Goal: Information Seeking & Learning: Find specific fact

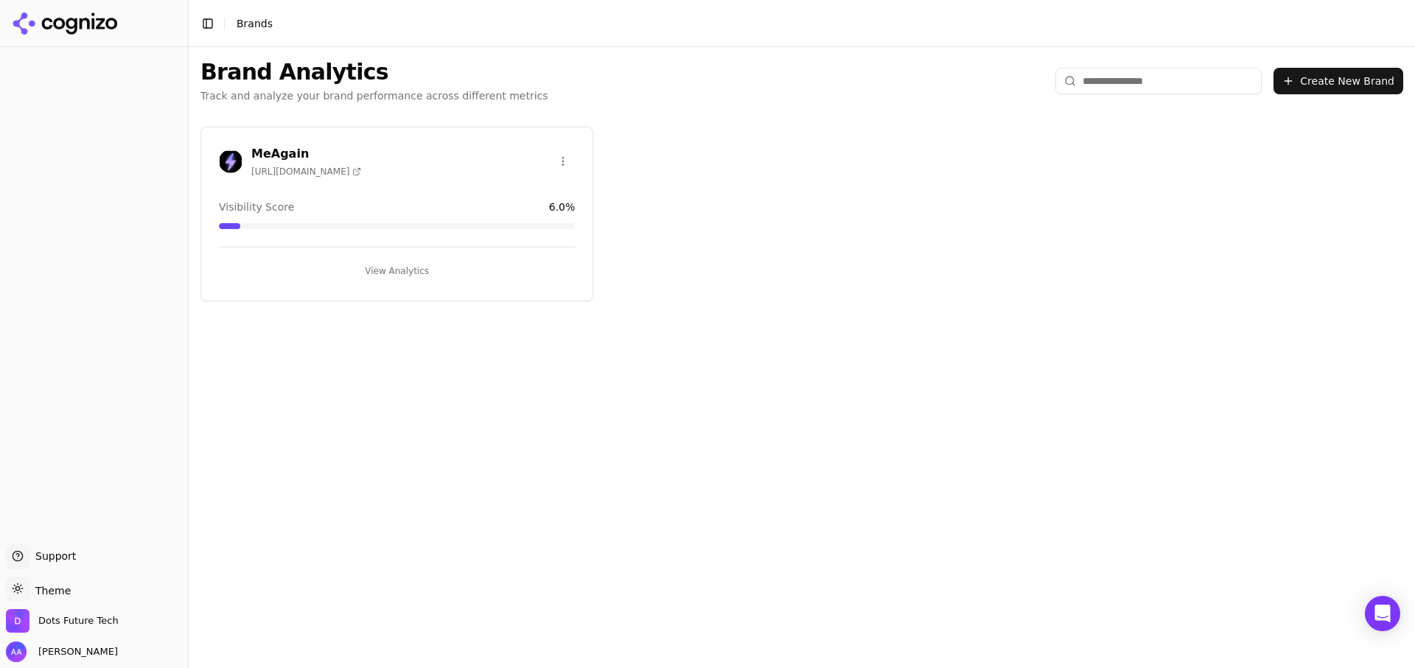
click at [337, 161] on h3 "MeAgain" at bounding box center [306, 154] width 110 height 18
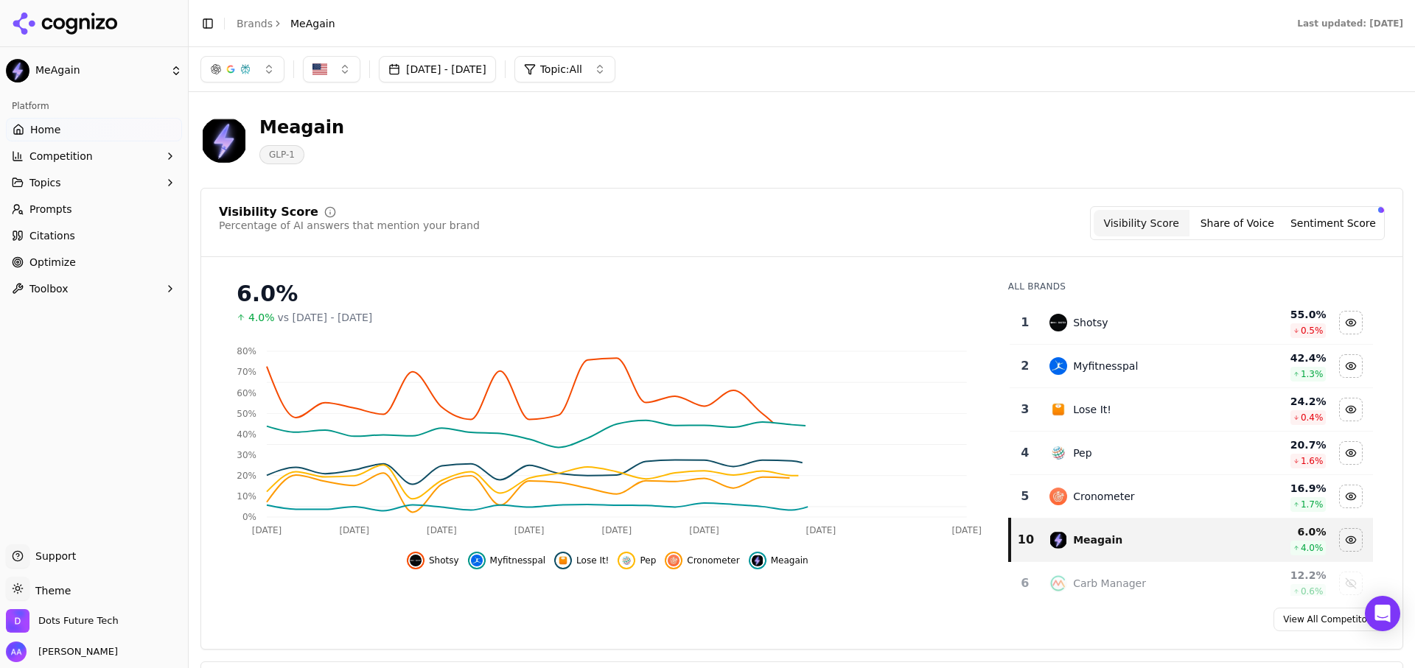
click at [1085, 182] on header "Meagain GLP-1" at bounding box center [801, 146] width 1202 height 84
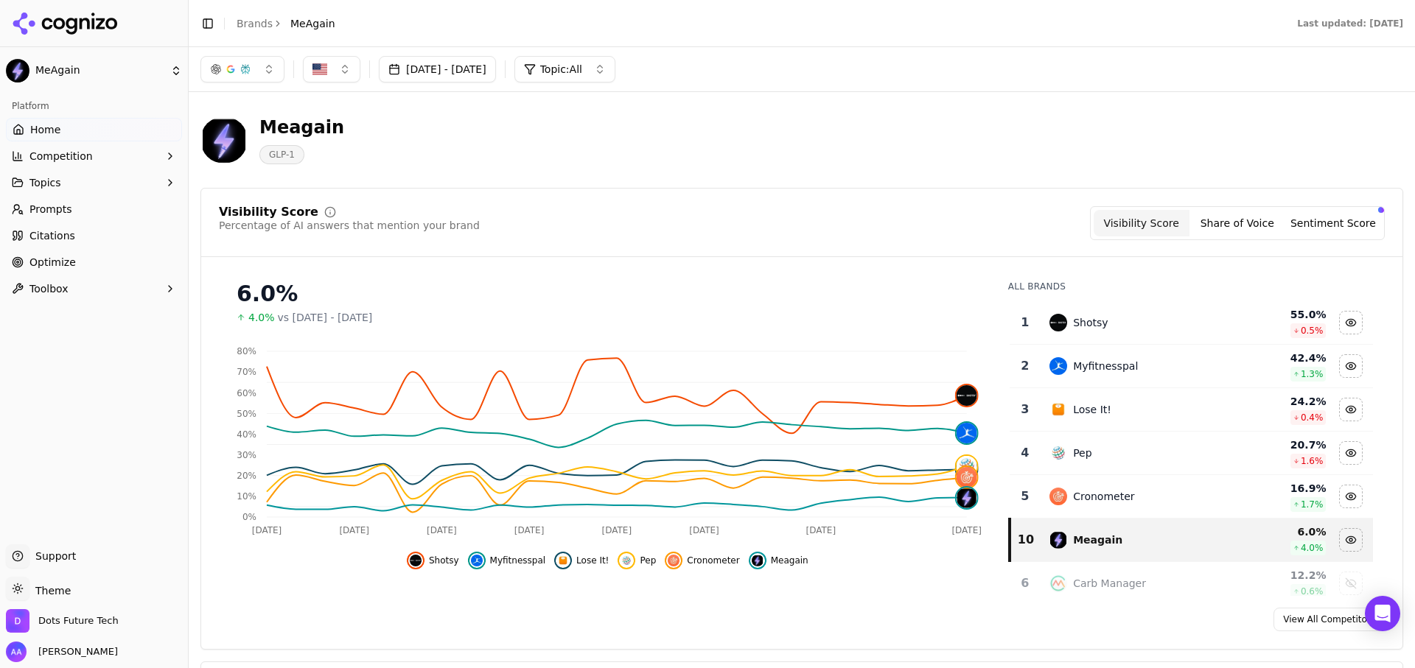
scroll to position [16, 0]
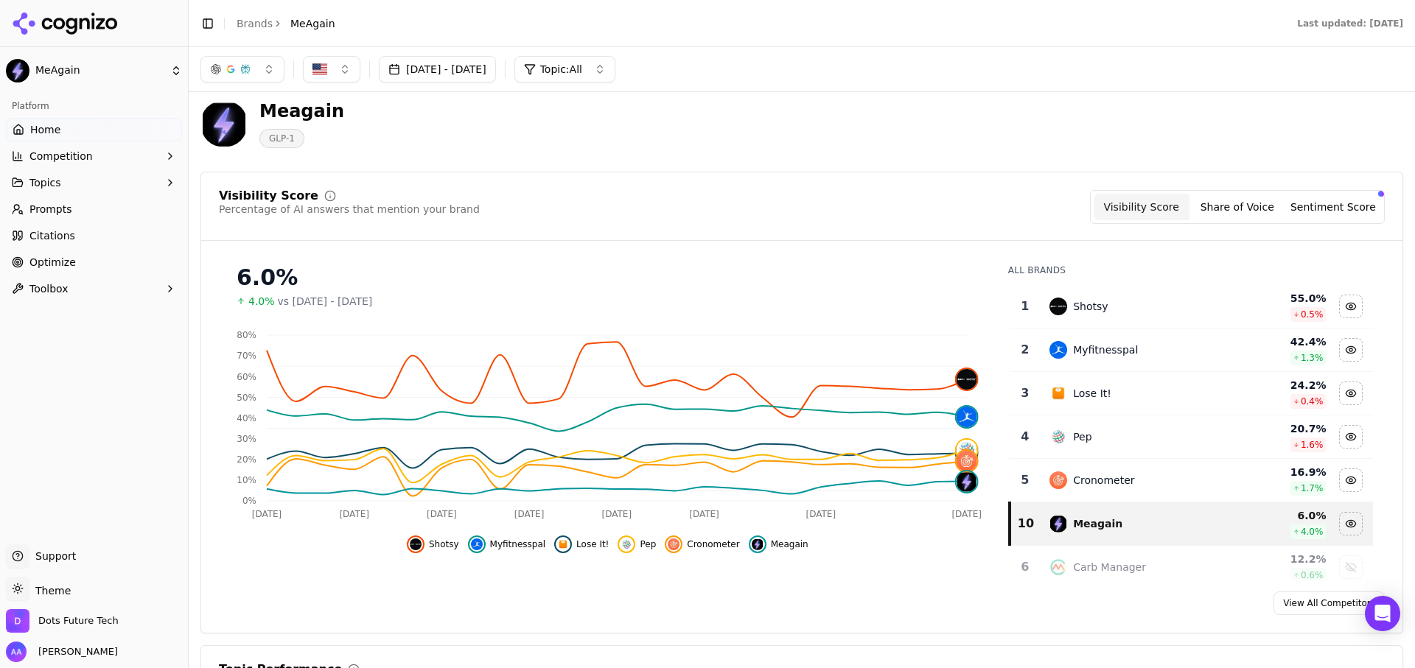
click at [502, 46] on header "Toggle Sidebar Brands MeAgain Last updated: [DATE]" at bounding box center [802, 23] width 1226 height 47
click at [491, 69] on button "[DATE] - [DATE]" at bounding box center [437, 69] width 117 height 27
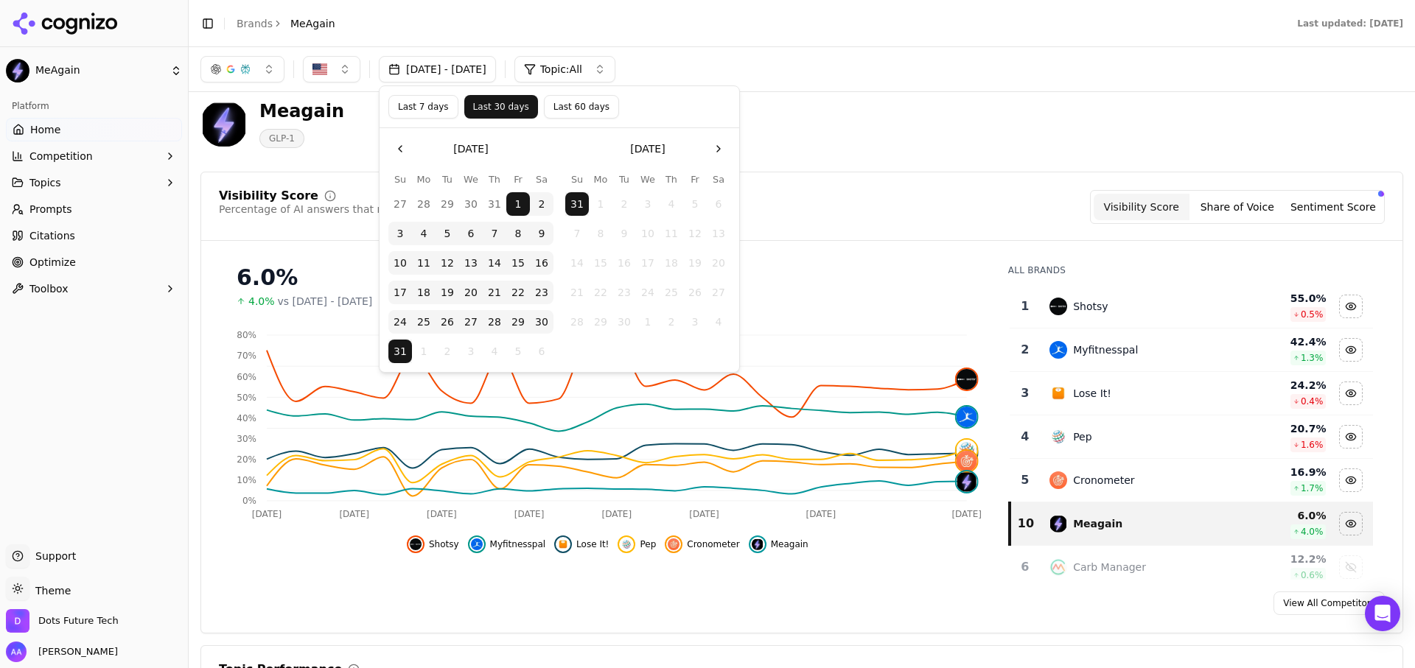
click at [561, 103] on button "Last 60 days" at bounding box center [581, 107] width 75 height 24
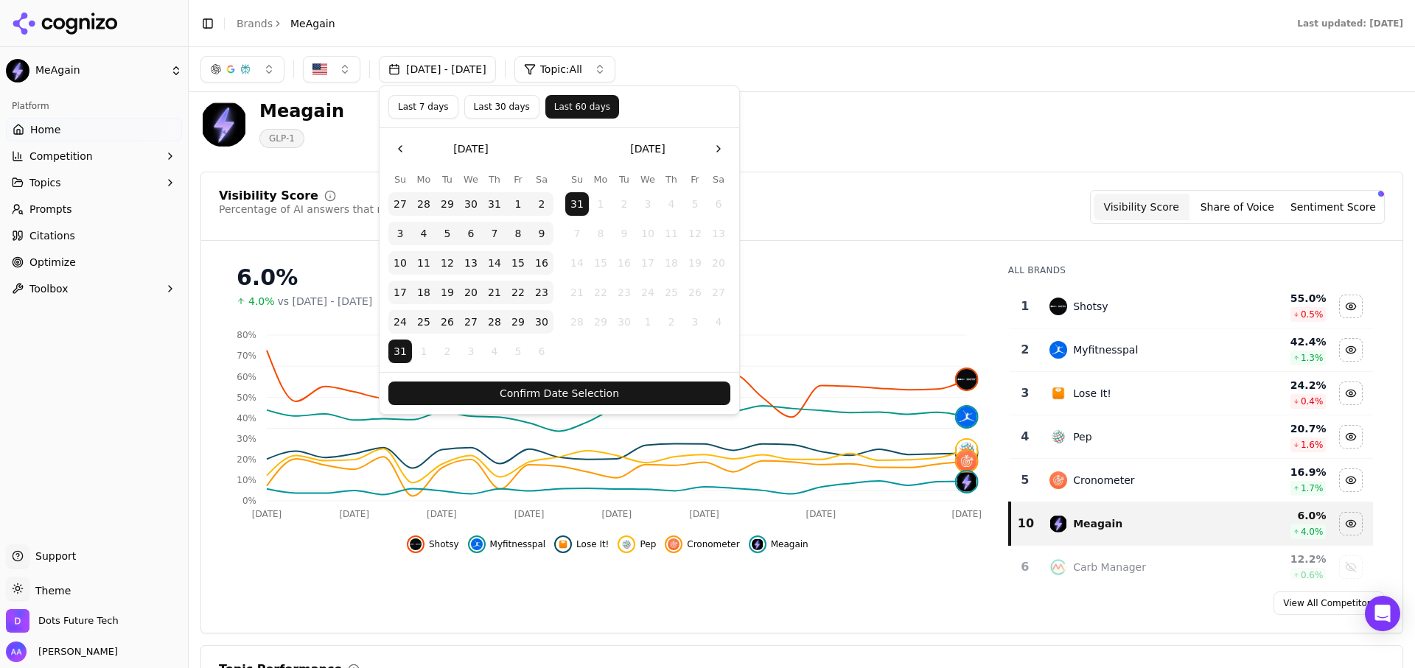
click at [500, 394] on button "Confirm Date Selection" at bounding box center [559, 394] width 342 height 24
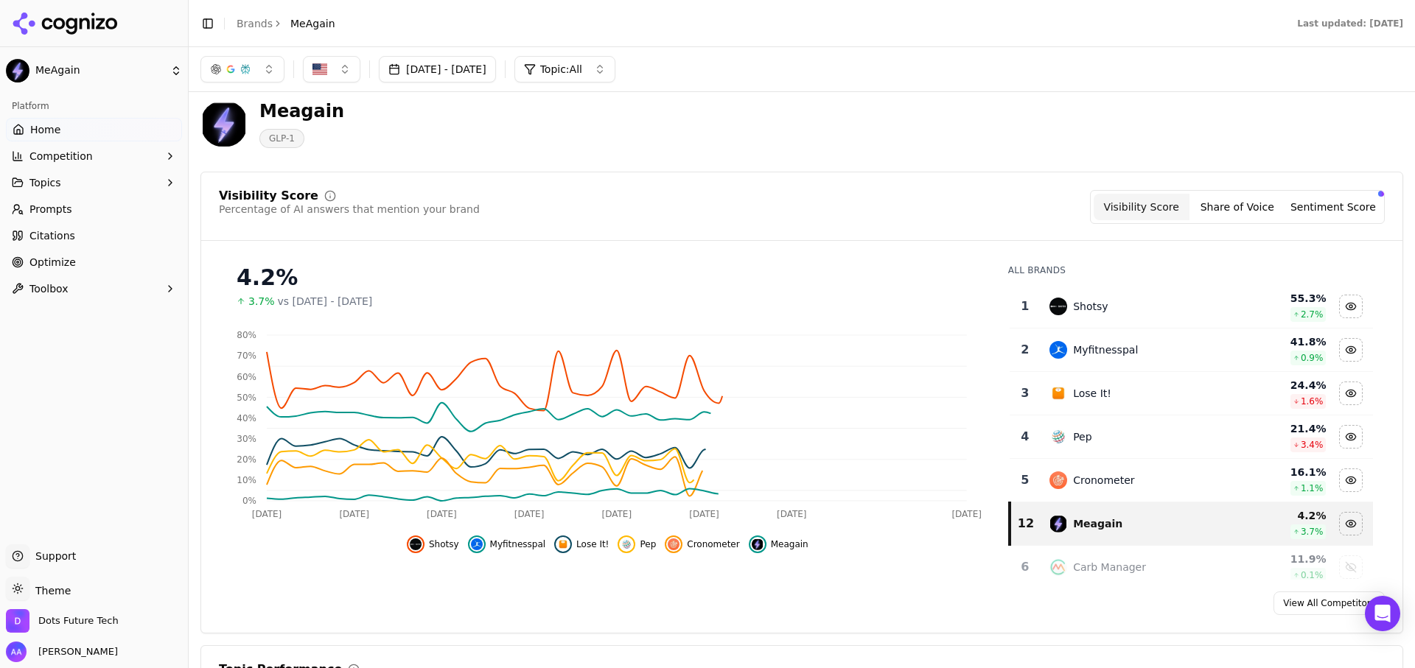
click at [438, 541] on span "Shotsy" at bounding box center [444, 545] width 30 height 12
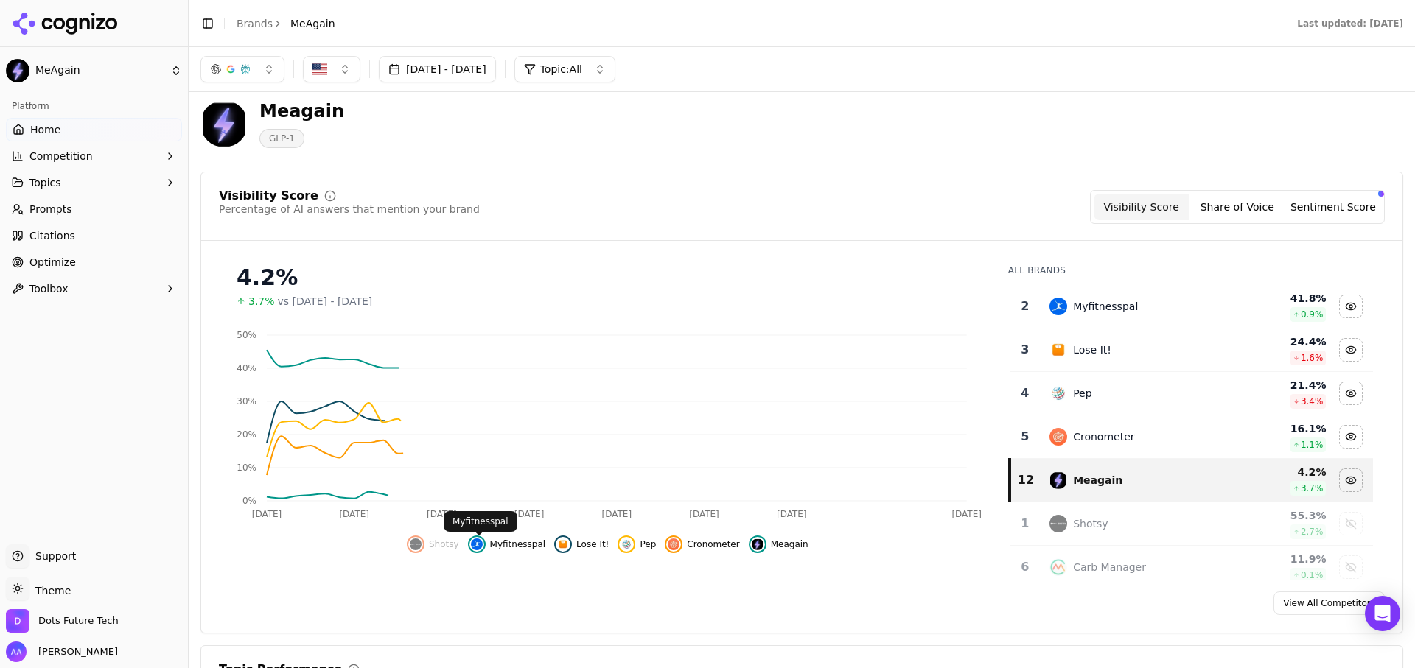
click at [511, 541] on span "Myfitnesspal" at bounding box center [518, 545] width 56 height 12
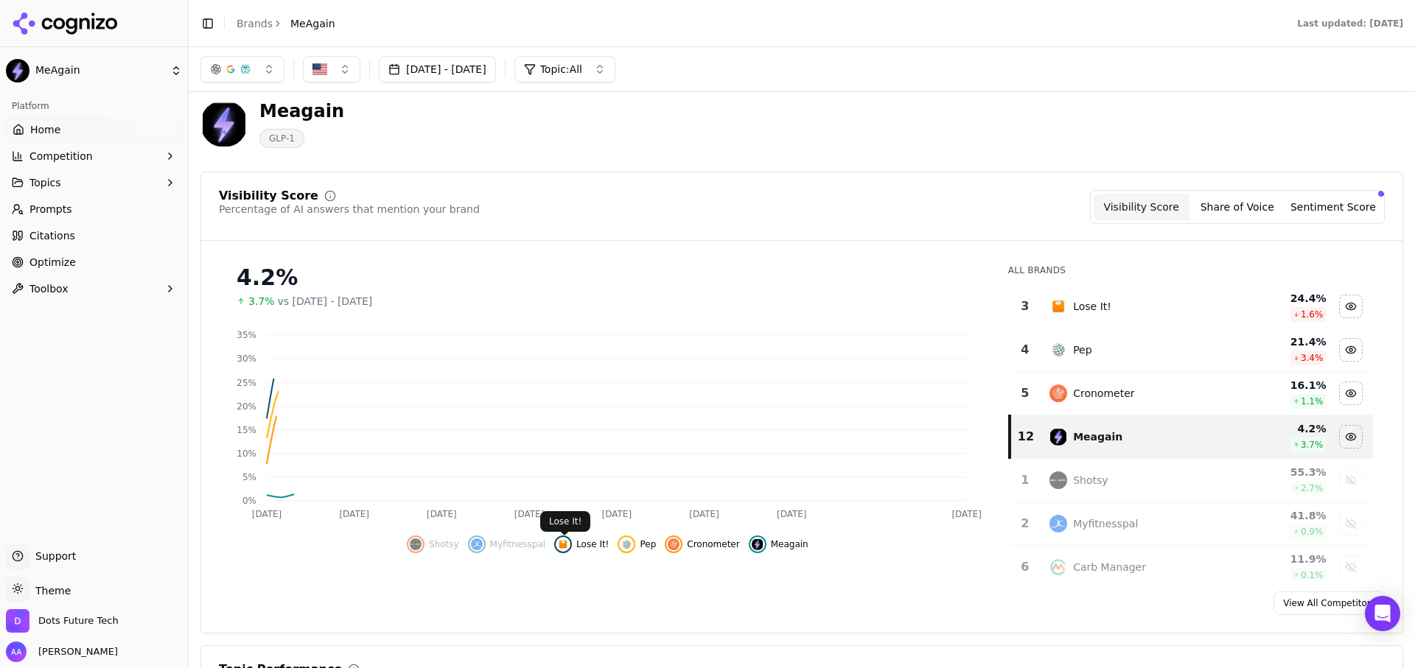
click at [584, 541] on span "Lose It!" at bounding box center [592, 545] width 32 height 12
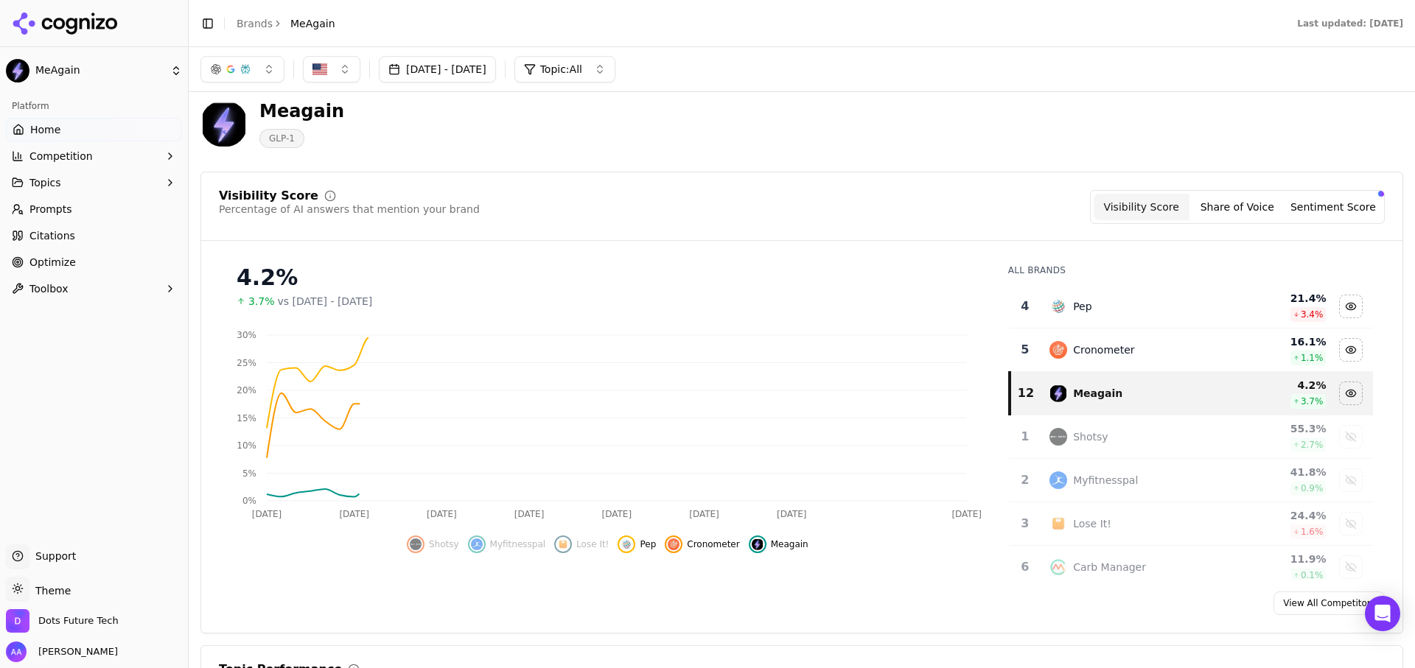
click at [662, 547] on div "Shotsy Myfitnesspal Lose It! Pep Cronometer Meagain" at bounding box center [607, 540] width 777 height 27
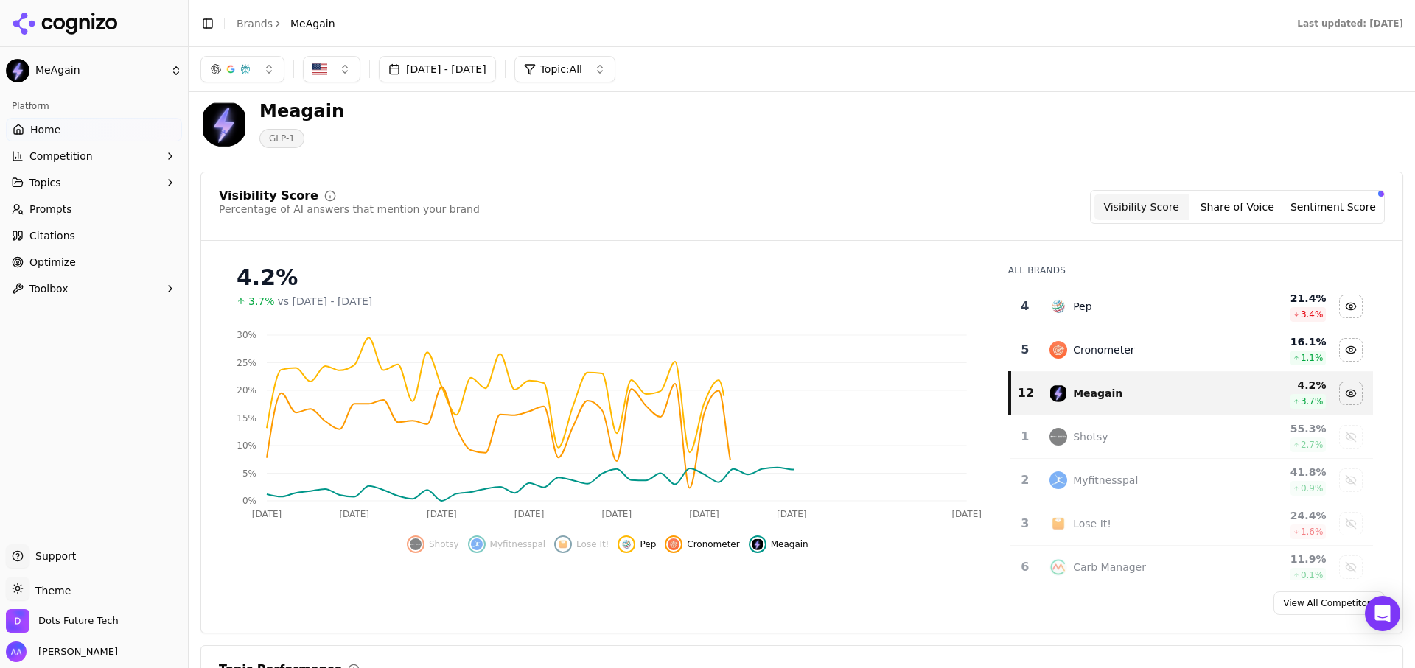
click at [648, 547] on span "Pep" at bounding box center [648, 545] width 16 height 12
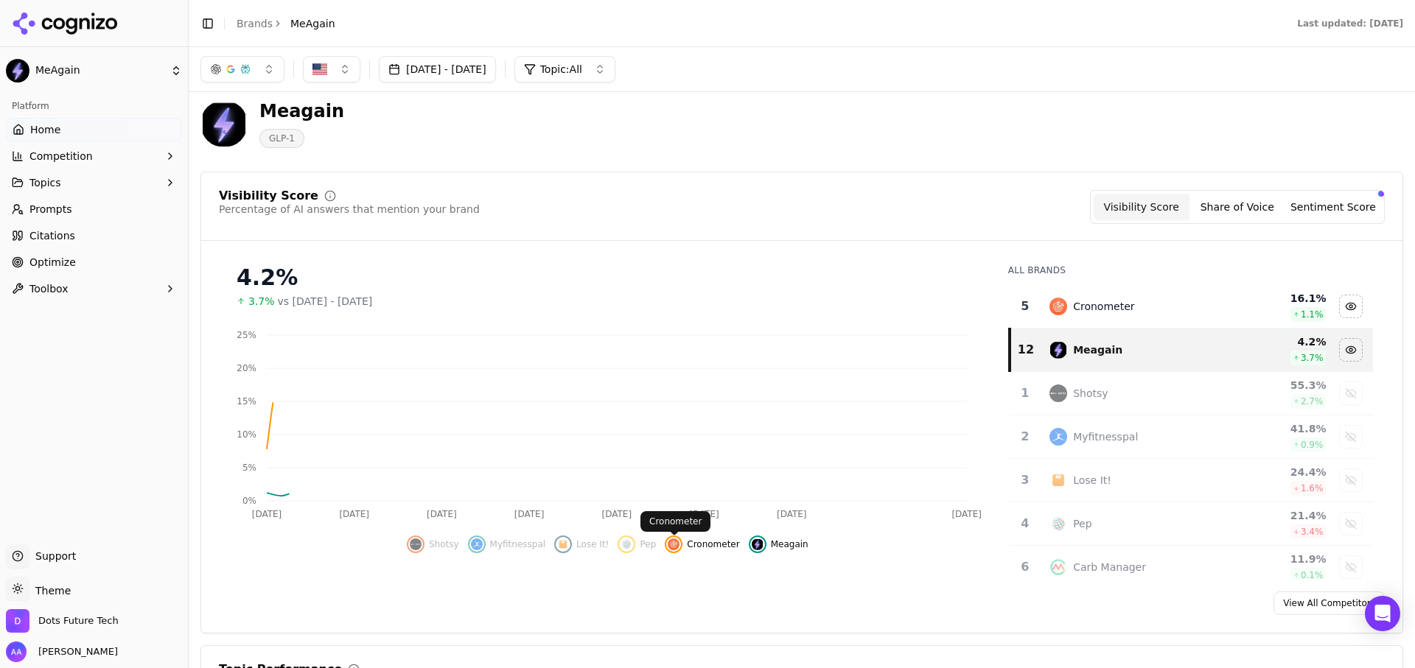
click at [698, 547] on span "Cronometer" at bounding box center [713, 545] width 52 height 12
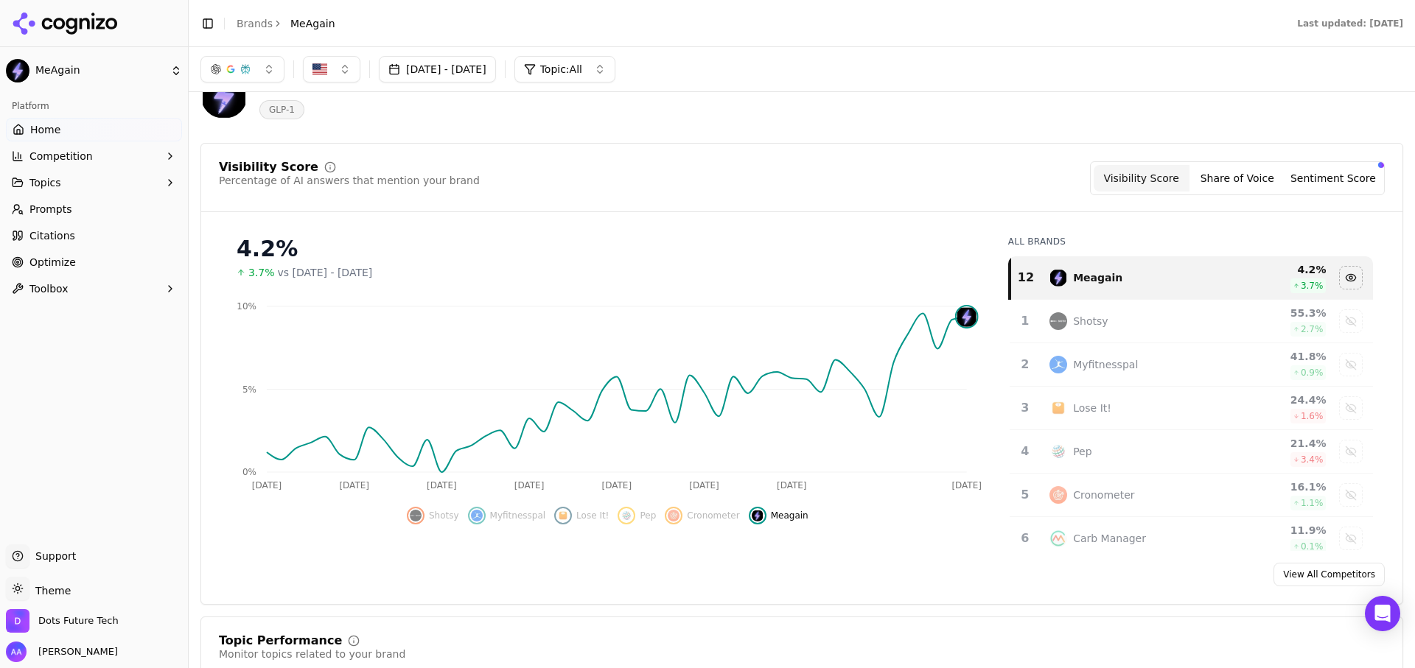
scroll to position [50, 0]
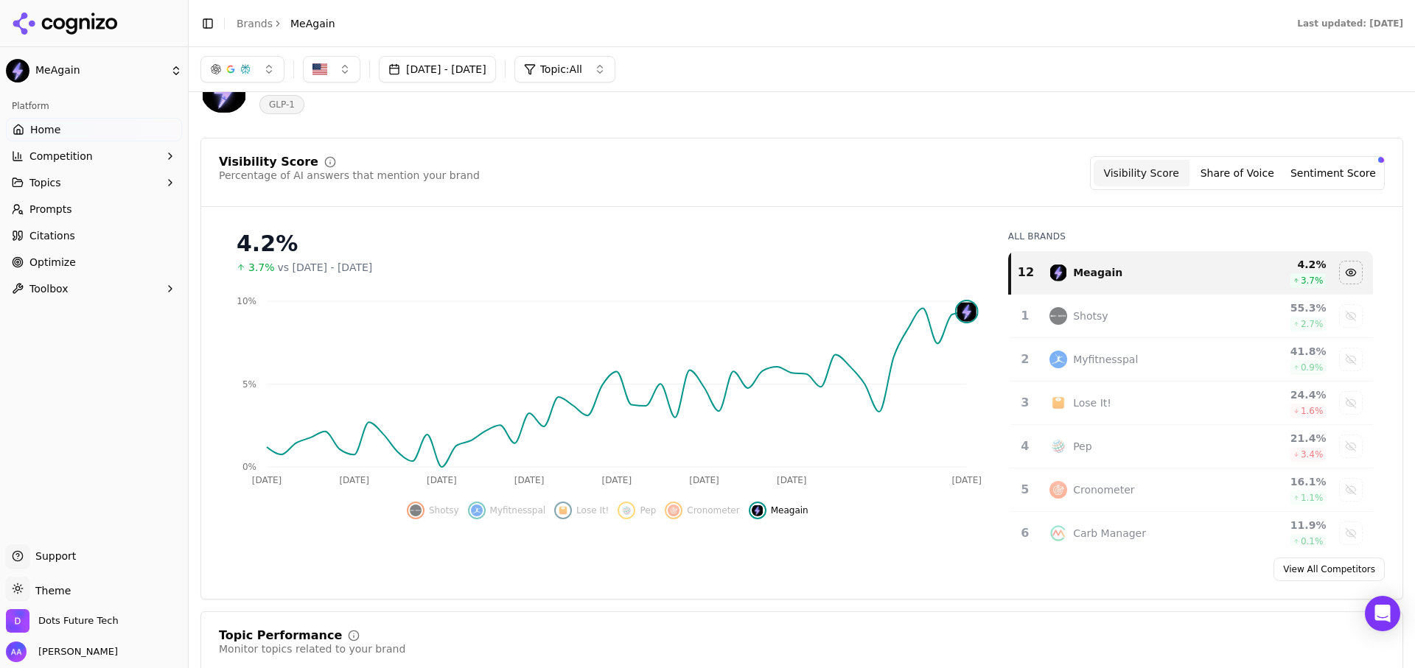
click at [838, 94] on div "Meagain GLP-1" at bounding box center [530, 90] width 660 height 49
click at [66, 214] on span "Prompts" at bounding box center [50, 209] width 43 height 15
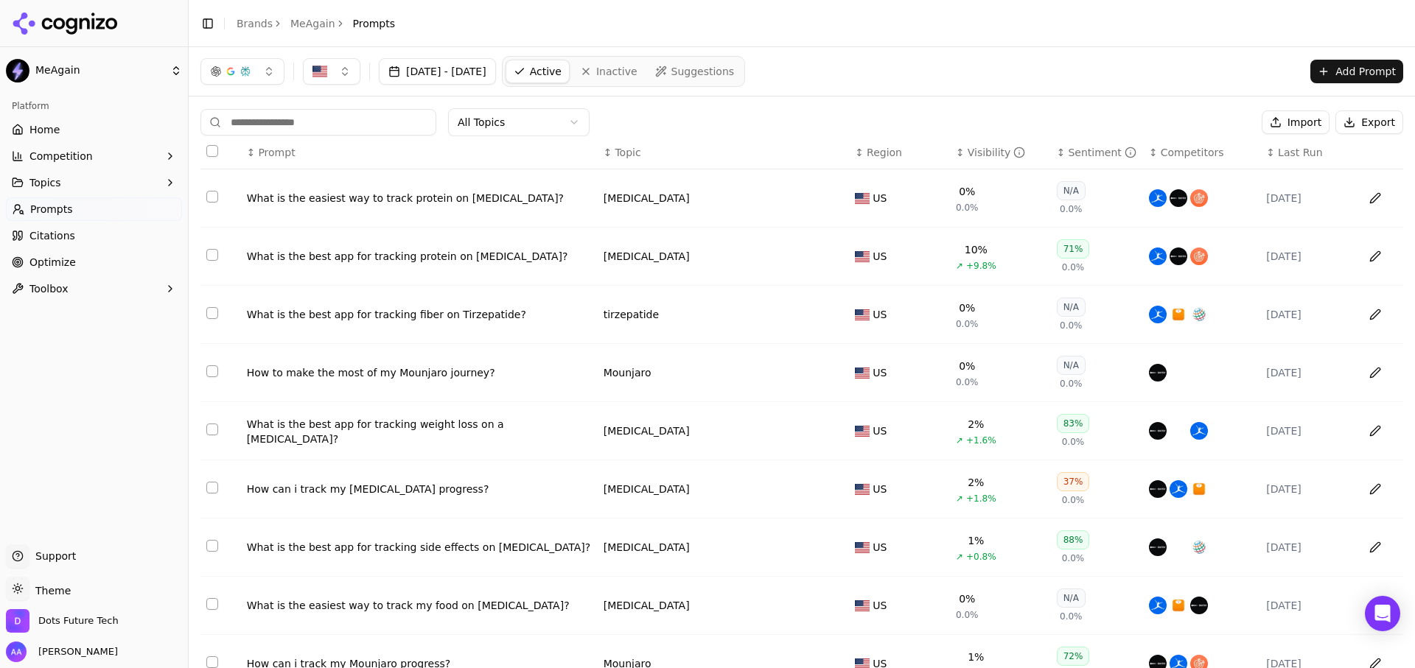
click at [976, 152] on div "Visibility" at bounding box center [996, 152] width 58 height 15
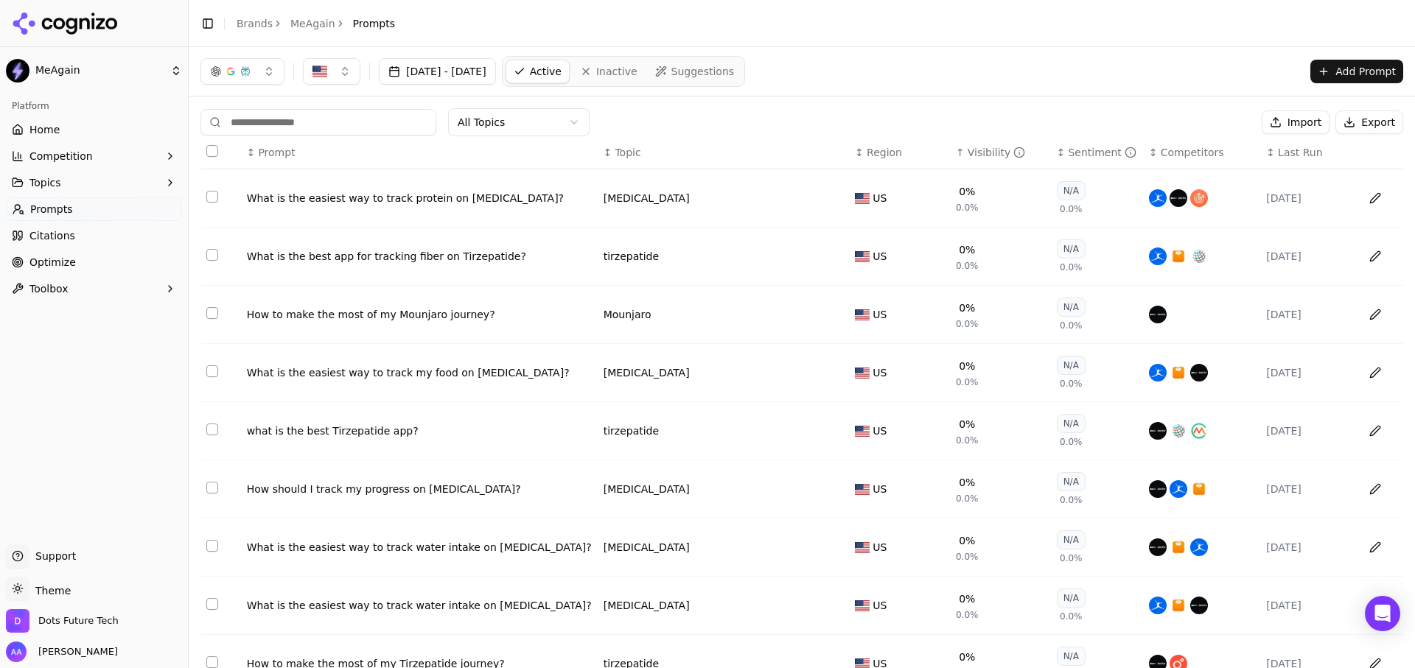
click at [976, 152] on div "Visibility" at bounding box center [996, 152] width 58 height 15
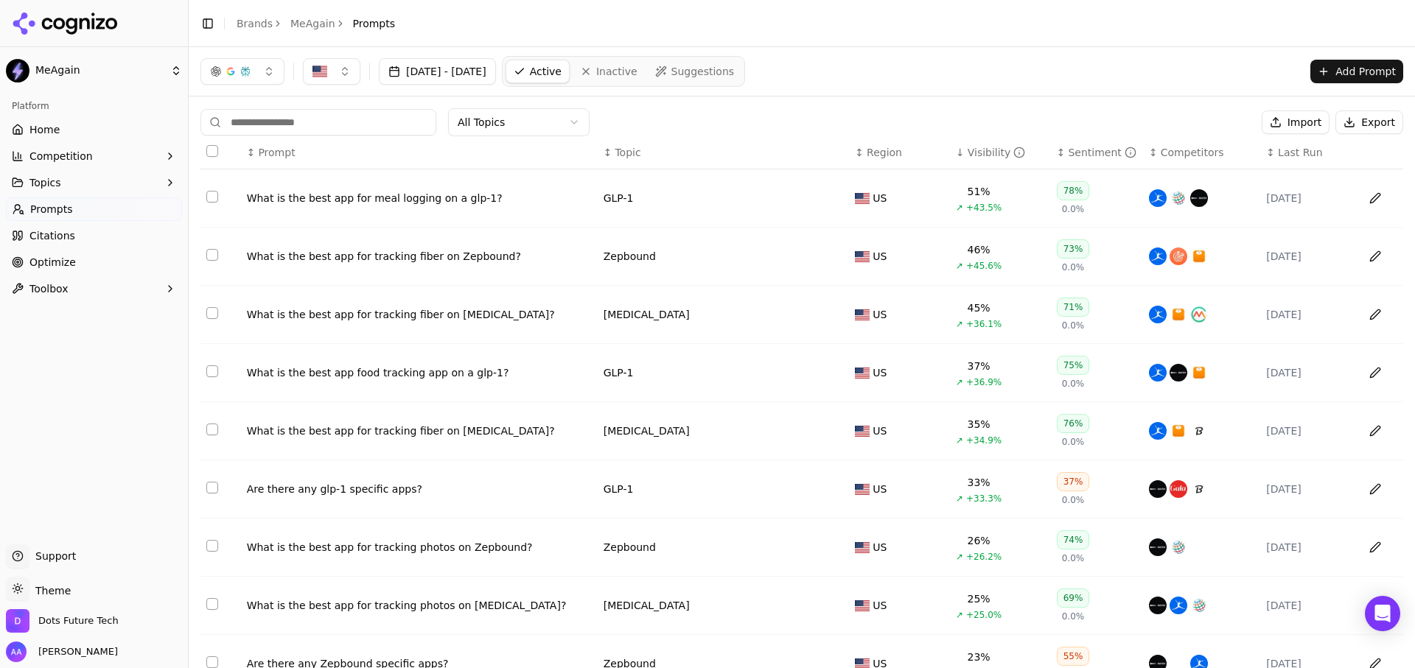
click at [294, 198] on div "What is the best app for meal logging on a glp-1?" at bounding box center [419, 198] width 345 height 15
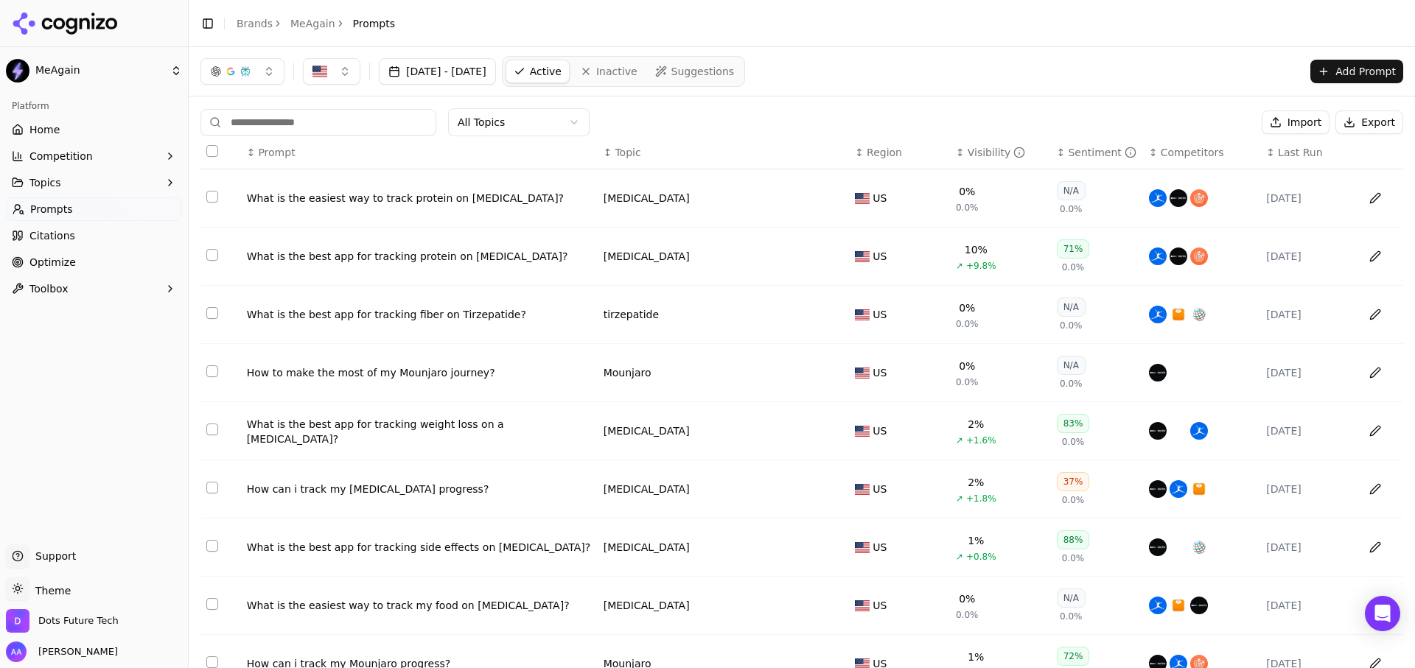
click at [974, 149] on div "Visibility" at bounding box center [996, 152] width 58 height 15
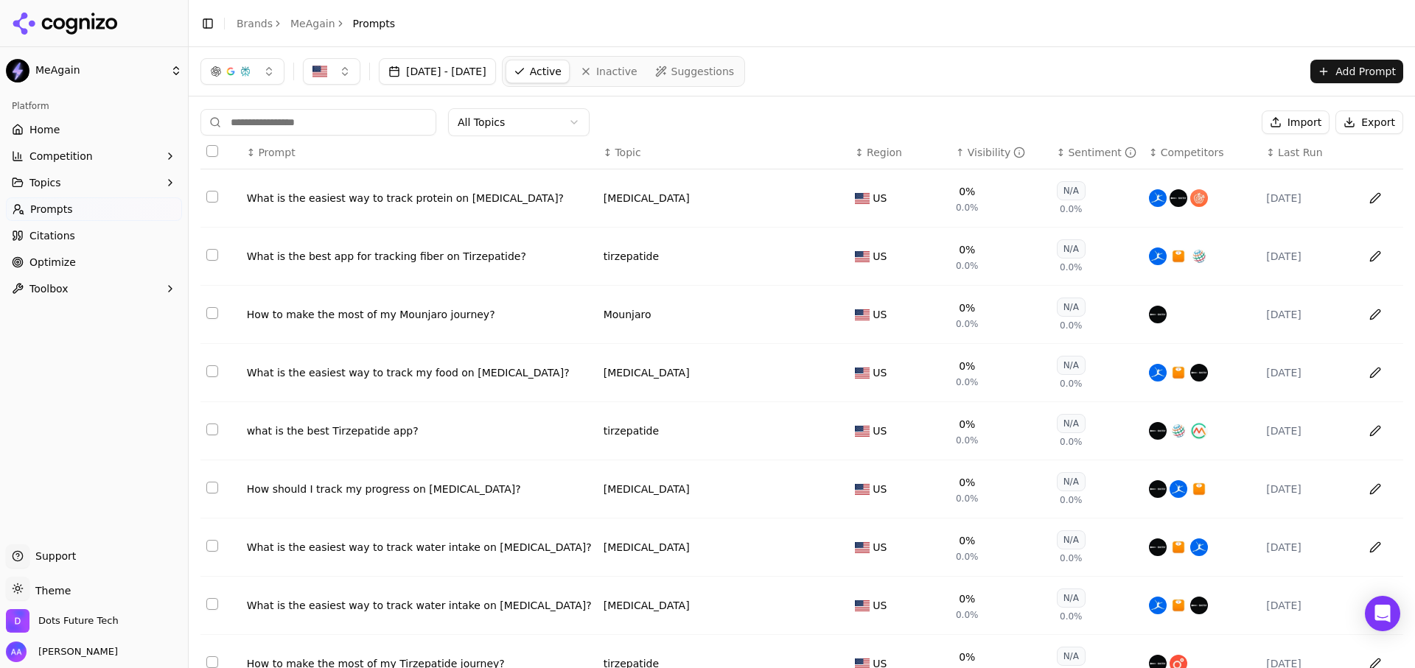
click at [974, 149] on div "Visibility" at bounding box center [996, 152] width 58 height 15
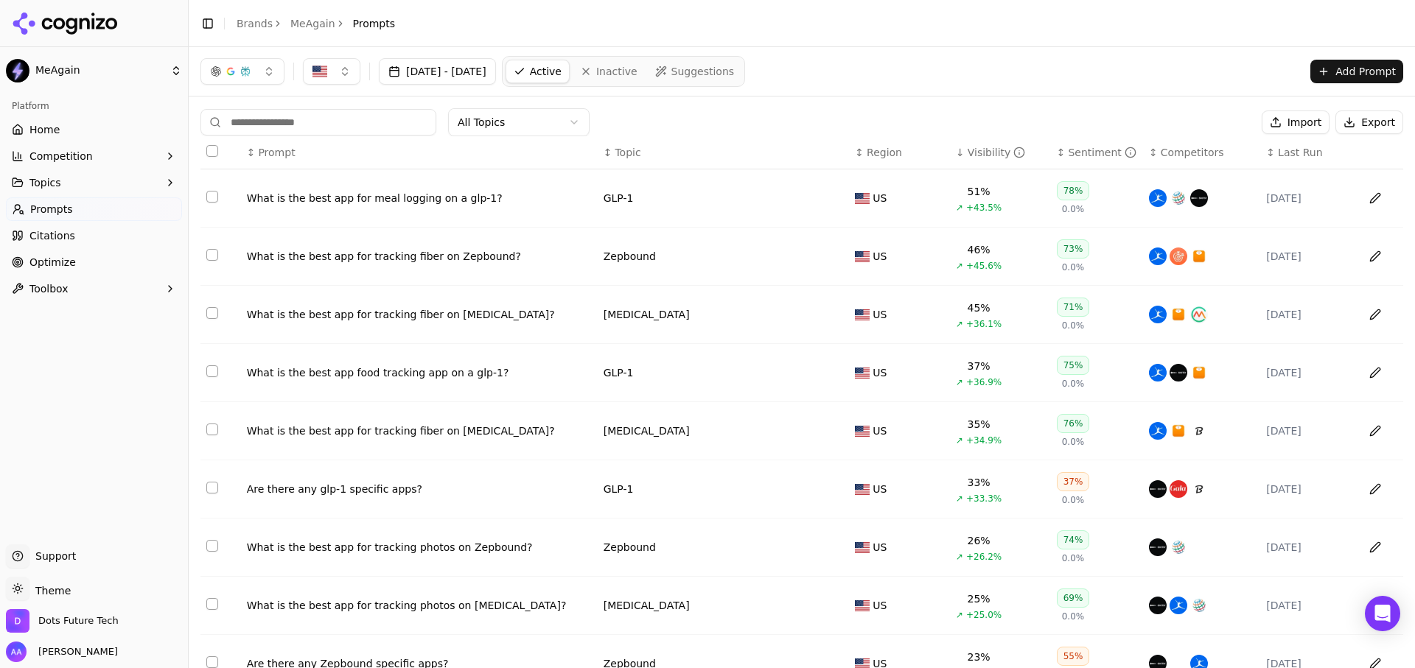
click at [436, 200] on div "What is the best app for meal logging on a glp-1?" at bounding box center [419, 198] width 345 height 15
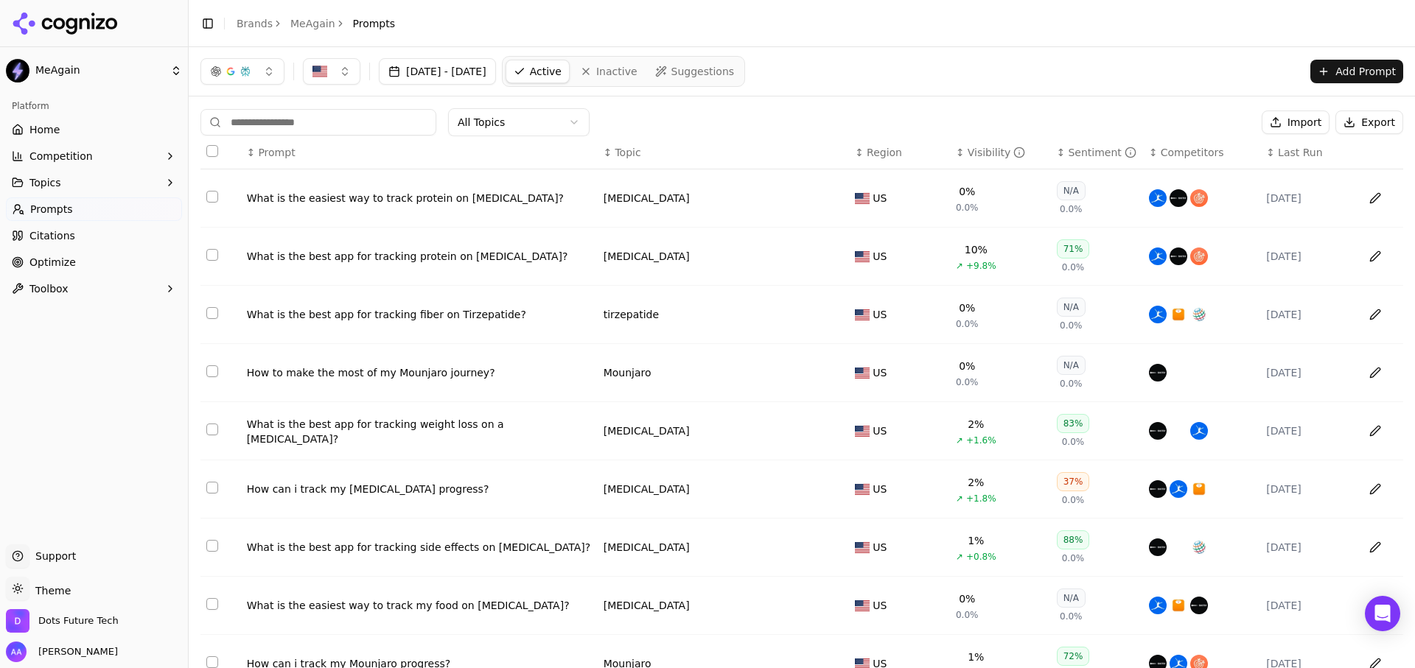
click at [977, 160] on th "↕ Visibility" at bounding box center [1000, 152] width 101 height 33
click at [962, 153] on div "↕ Visibility" at bounding box center [1000, 152] width 89 height 15
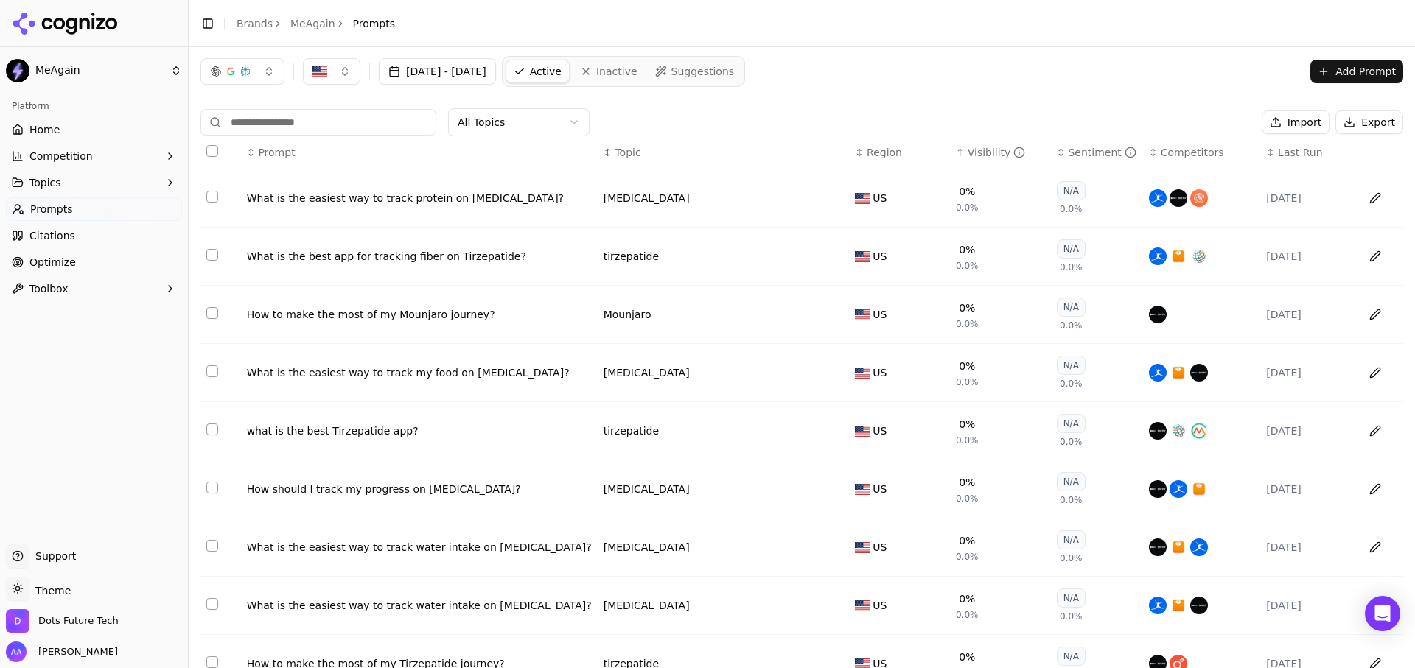
click at [962, 153] on div "↑ Visibility" at bounding box center [1000, 152] width 89 height 15
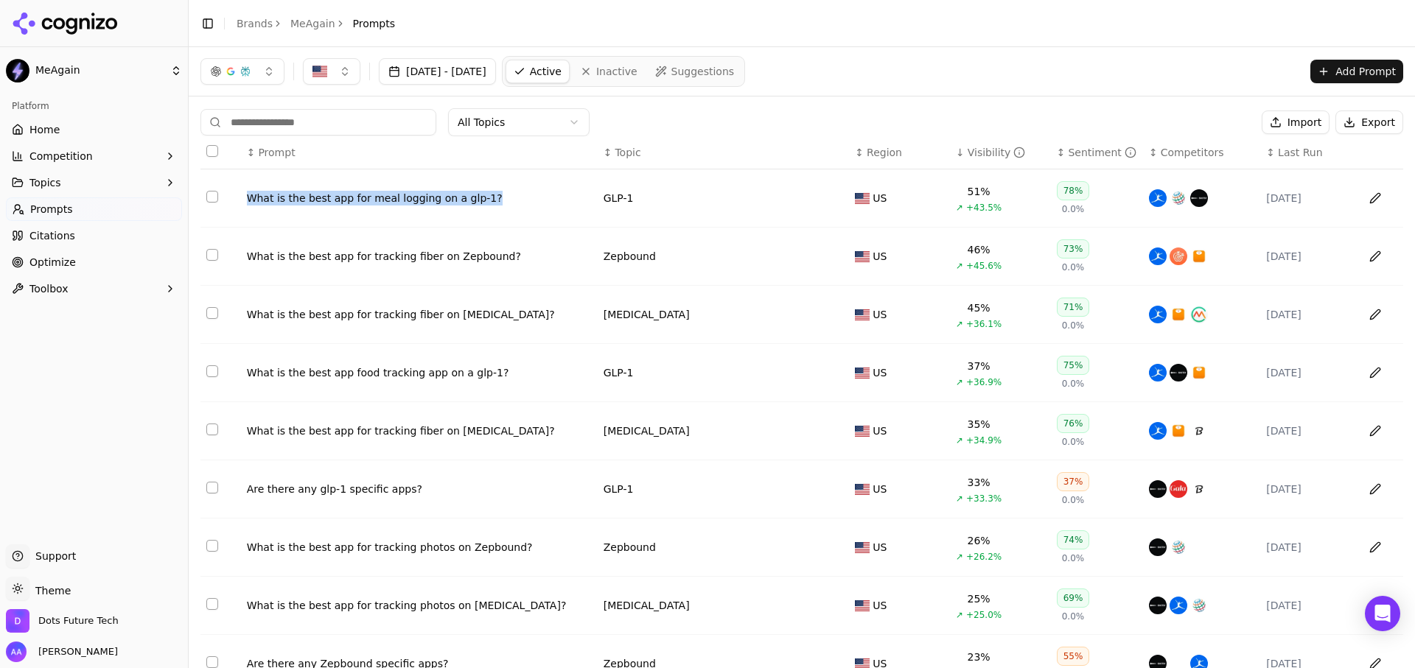
copy div "What is the best app for meal logging on a glp-1?"
click at [952, 74] on div "[DATE] - [DATE] Active Inactive Suggestions Add Prompt" at bounding box center [801, 71] width 1202 height 31
click at [152, 75] on html "MeAgain Platform Home Competition Topics Prompts Citations Optimize Toolbox Sup…" at bounding box center [707, 334] width 1415 height 668
click at [80, 483] on html "MeAgain Platform Home Competition Topics Prompts Citations Optimize Toolbox Sup…" at bounding box center [707, 334] width 1415 height 668
click at [977, 120] on div "All Topics Import Export" at bounding box center [801, 122] width 1202 height 28
